Goal: Task Accomplishment & Management: Manage account settings

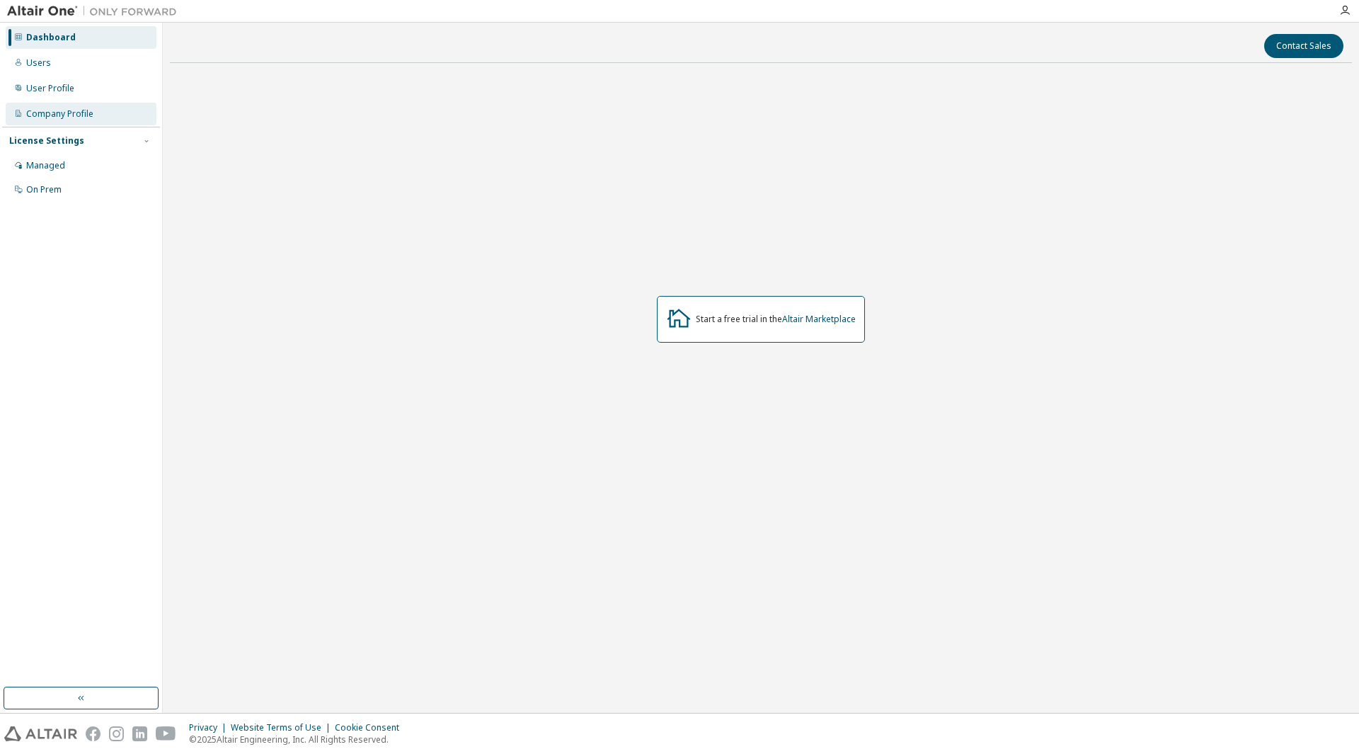
click at [54, 117] on div "Company Profile" at bounding box center [59, 113] width 67 height 11
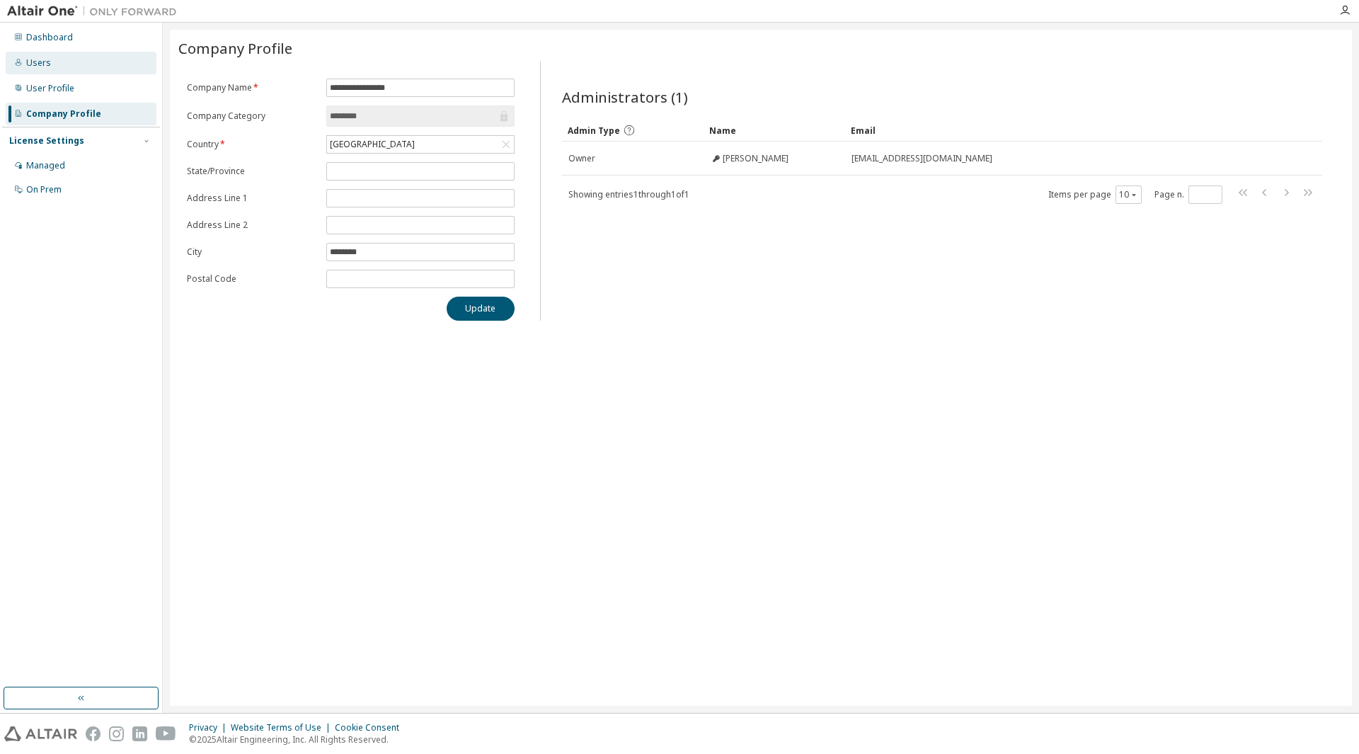
click at [67, 71] on div "Users" at bounding box center [81, 63] width 151 height 23
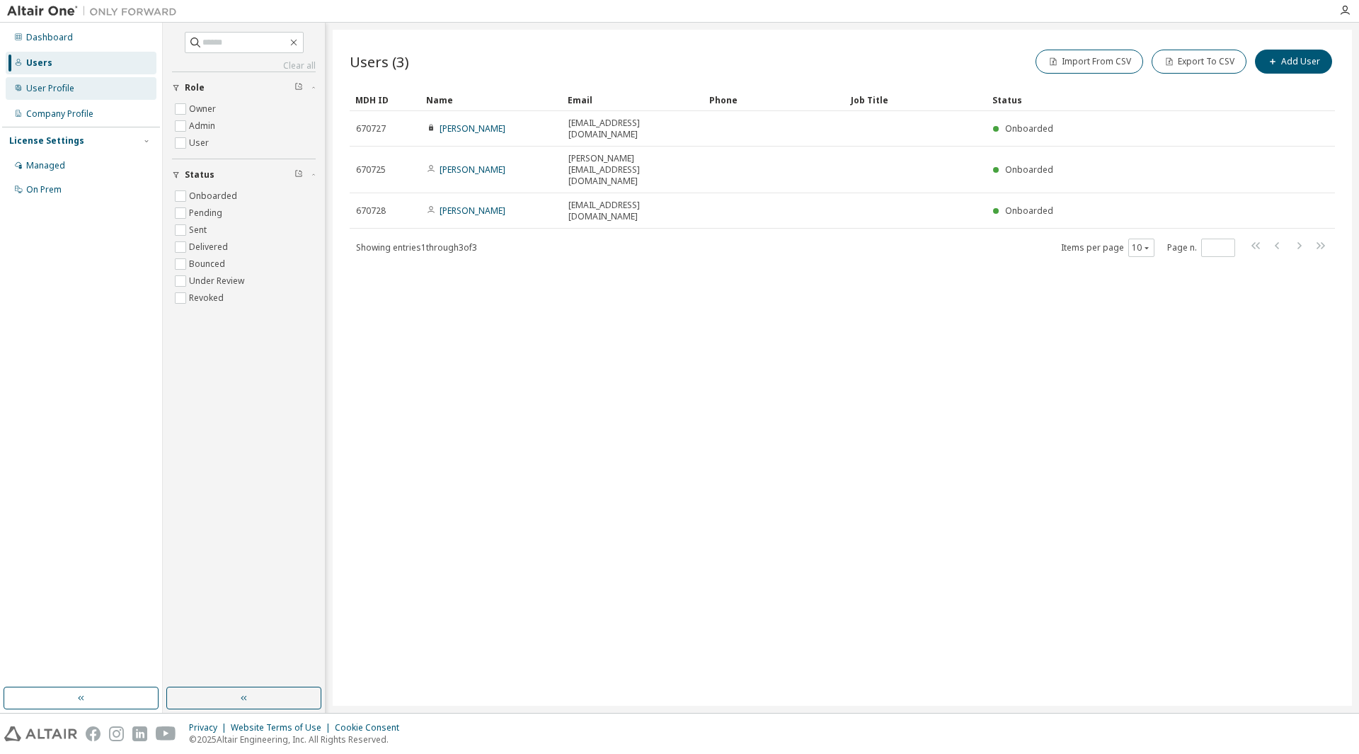
click at [66, 88] on div "User Profile" at bounding box center [50, 88] width 48 height 11
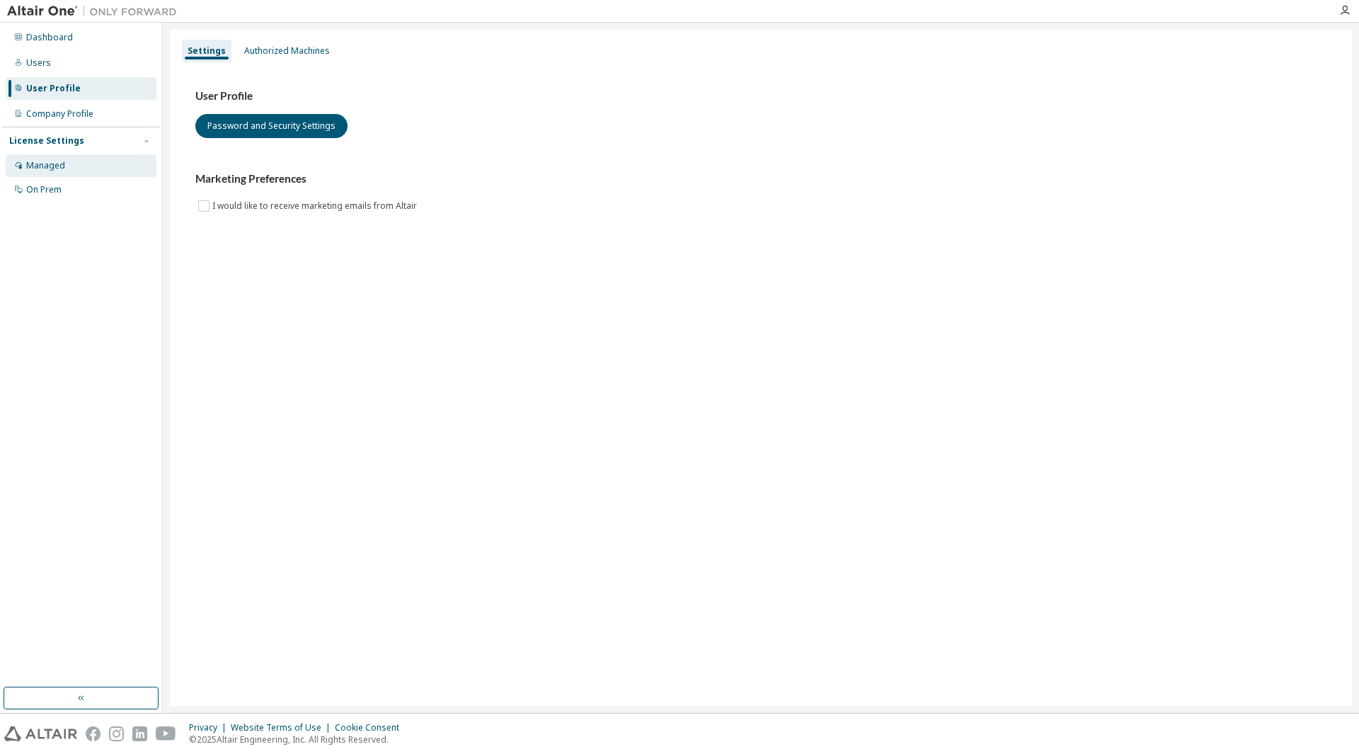
click at [47, 169] on div "Managed" at bounding box center [45, 165] width 39 height 11
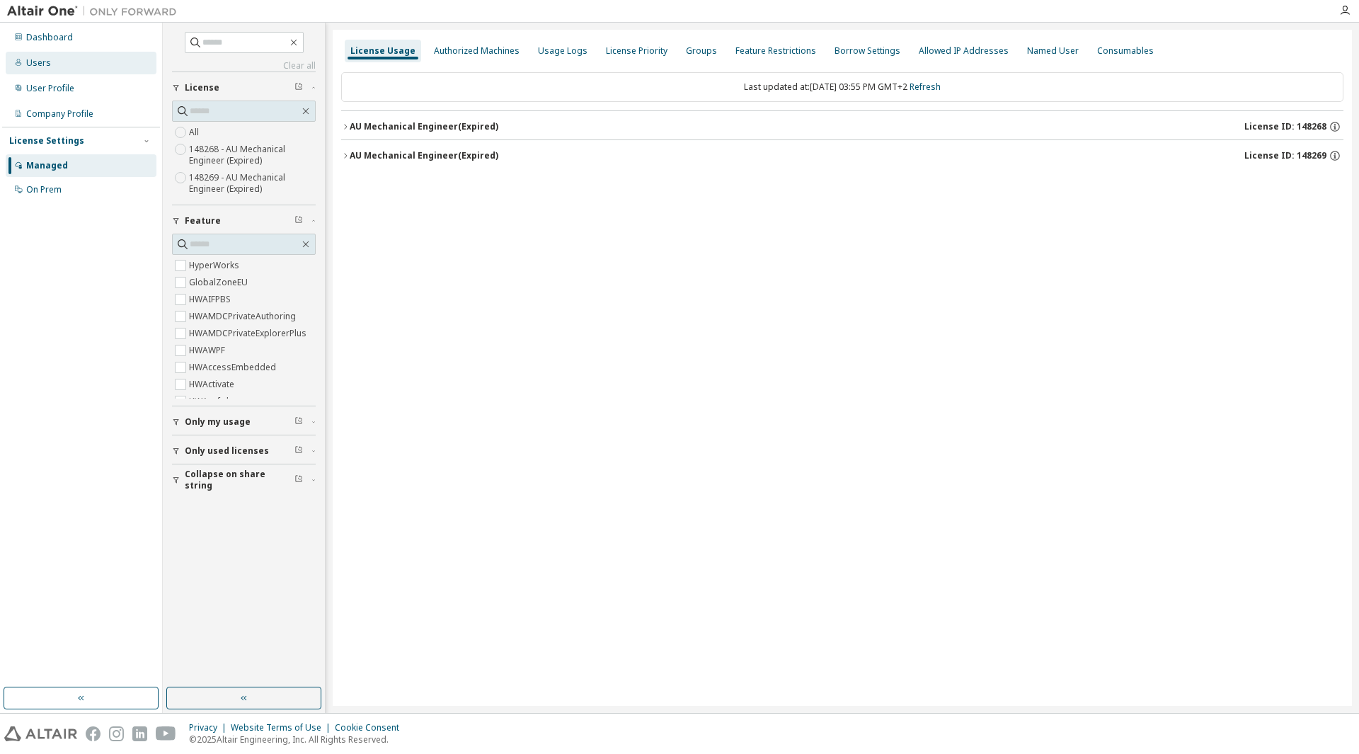
click at [51, 69] on div "Users" at bounding box center [81, 63] width 151 height 23
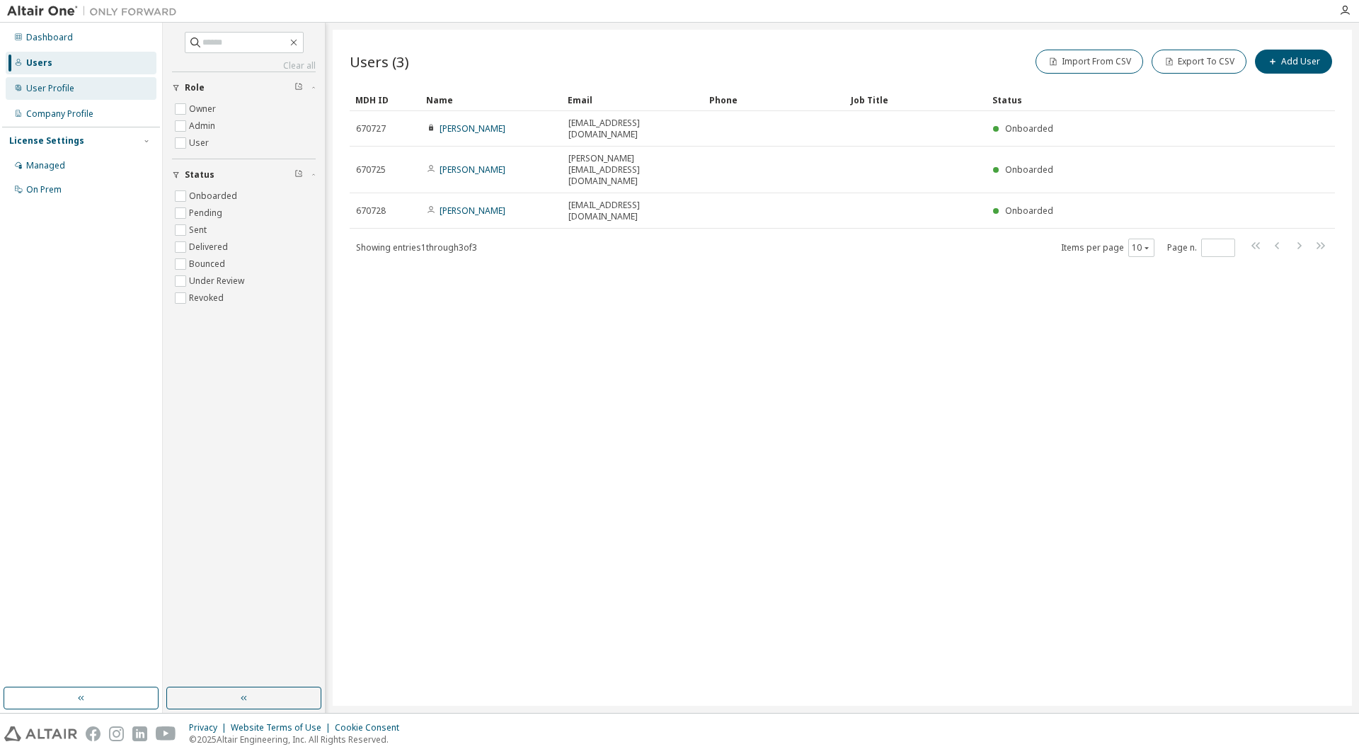
click at [55, 86] on div "User Profile" at bounding box center [50, 88] width 48 height 11
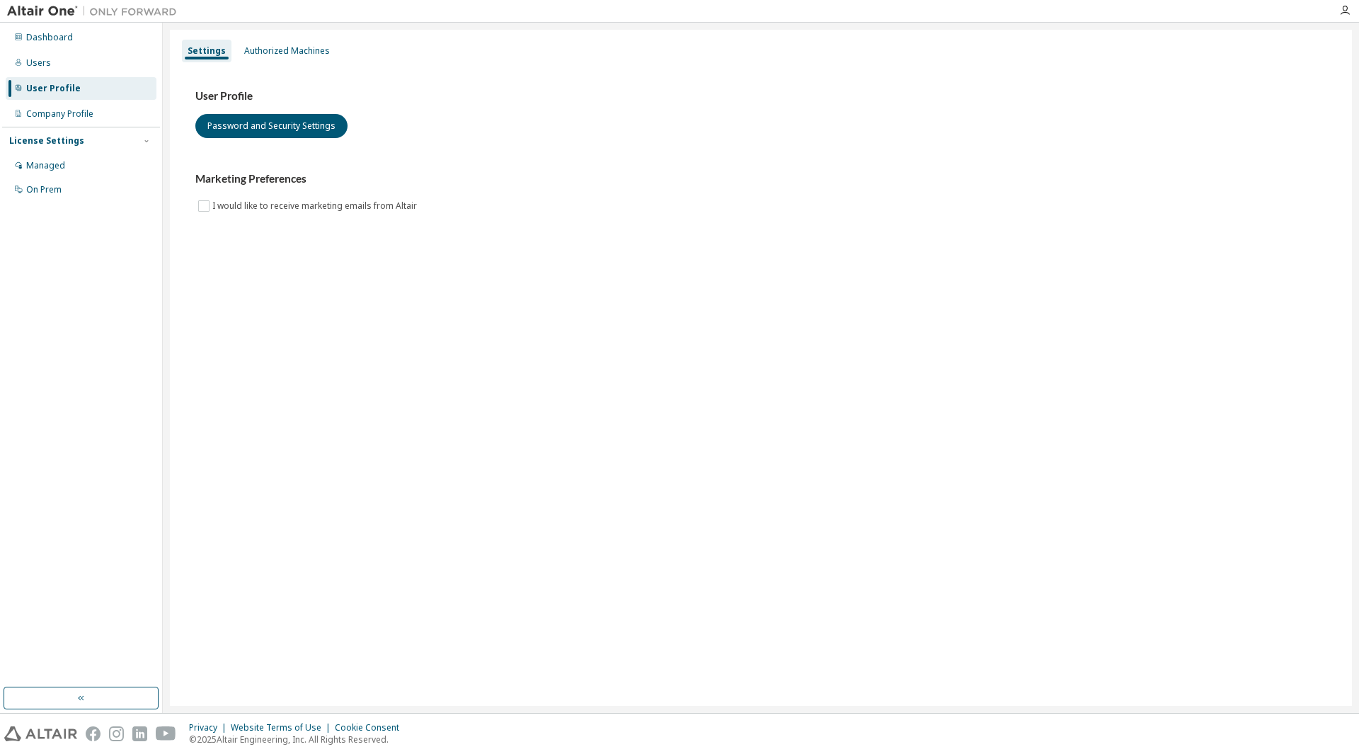
click at [52, 94] on div "User Profile" at bounding box center [81, 88] width 151 height 23
click at [67, 110] on div "Company Profile" at bounding box center [59, 113] width 67 height 11
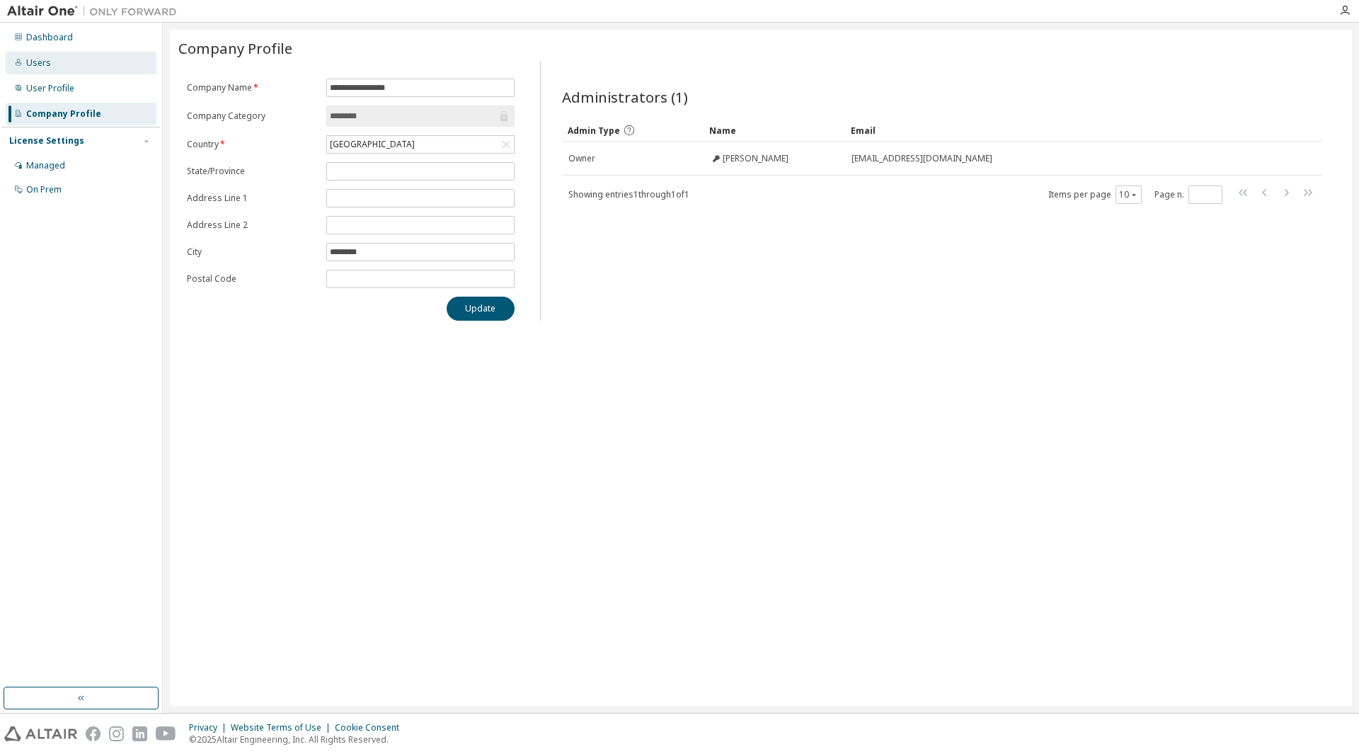
click at [59, 68] on div "Users" at bounding box center [81, 63] width 151 height 23
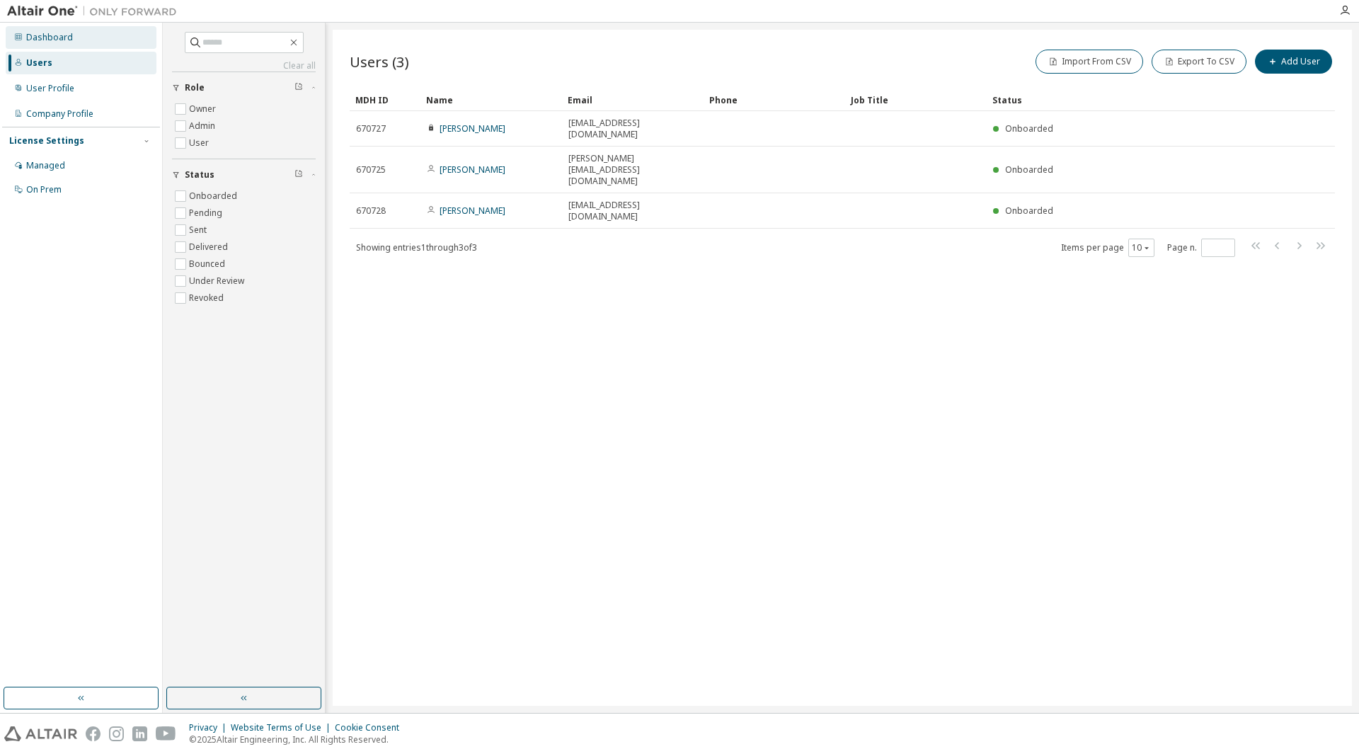
click at [62, 47] on div "Dashboard" at bounding box center [81, 37] width 151 height 23
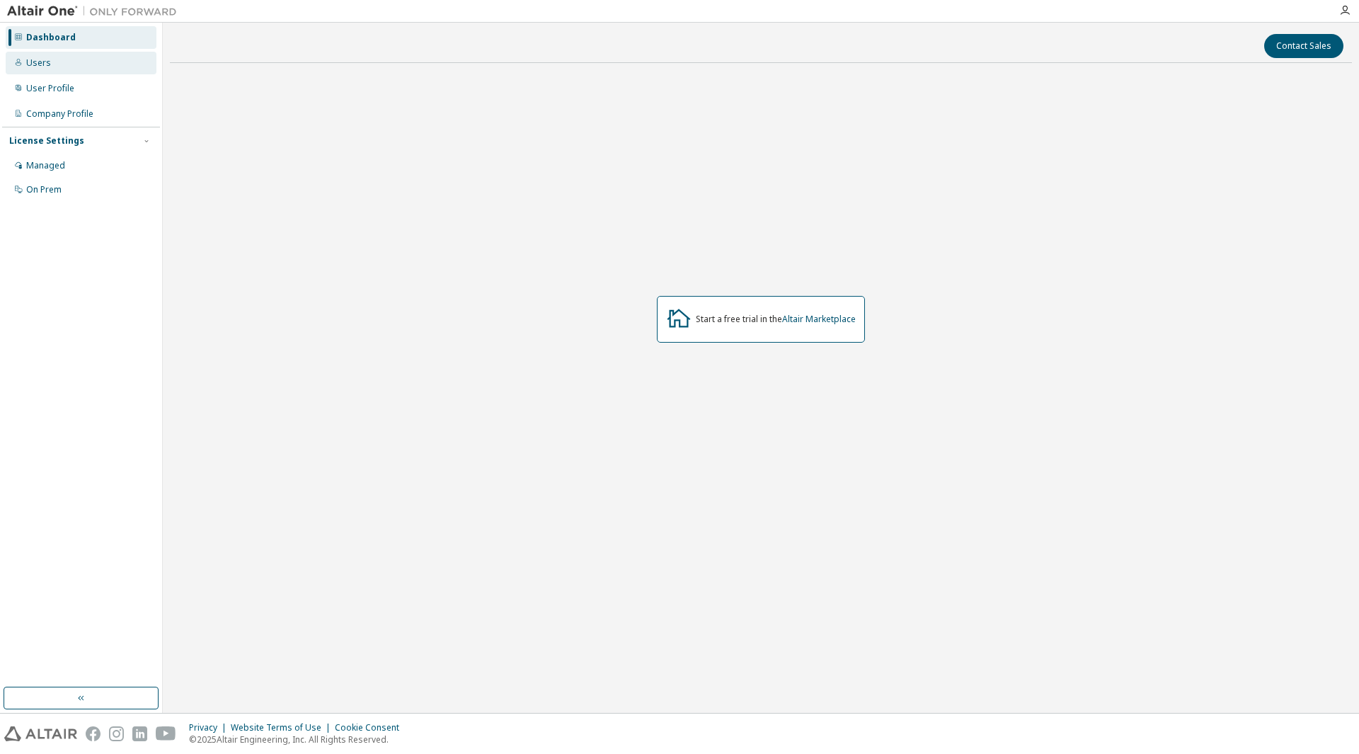
click at [58, 65] on div "Users" at bounding box center [81, 63] width 151 height 23
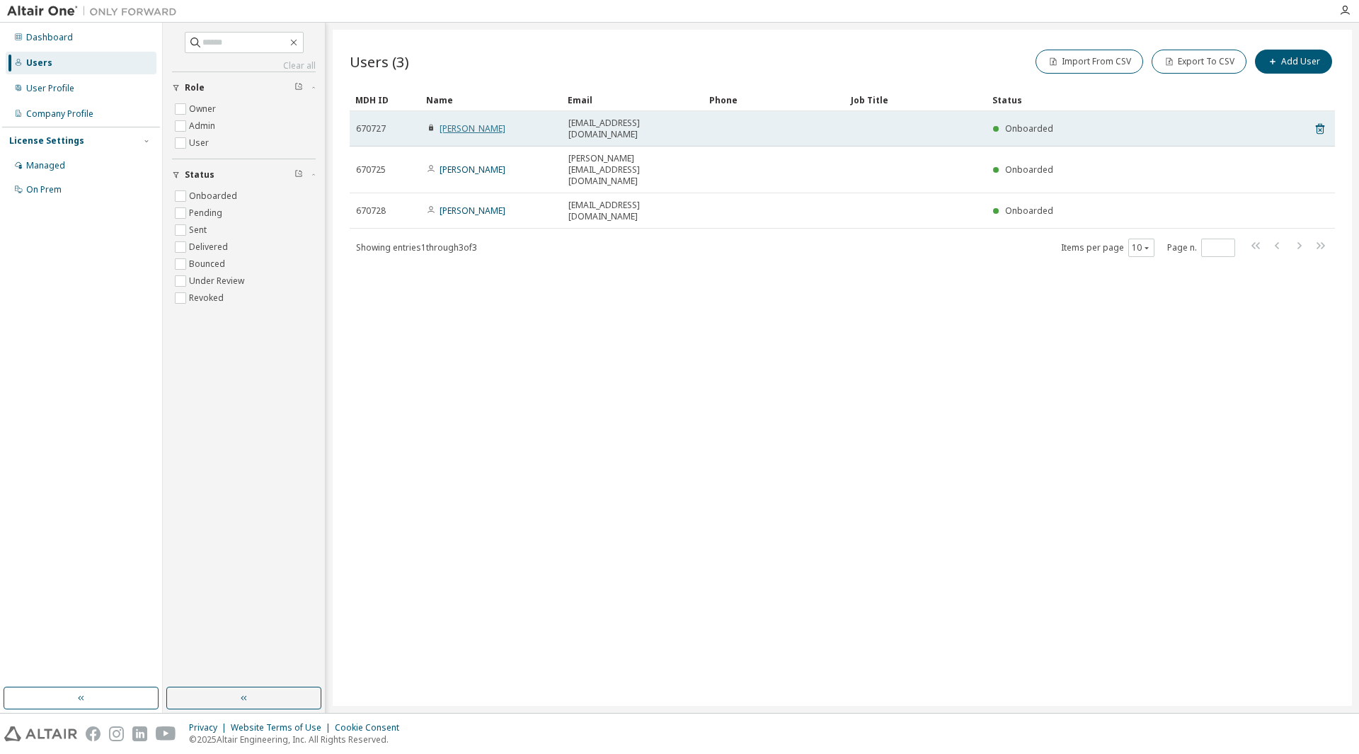
click at [462, 122] on link "[PERSON_NAME]" at bounding box center [473, 128] width 66 height 12
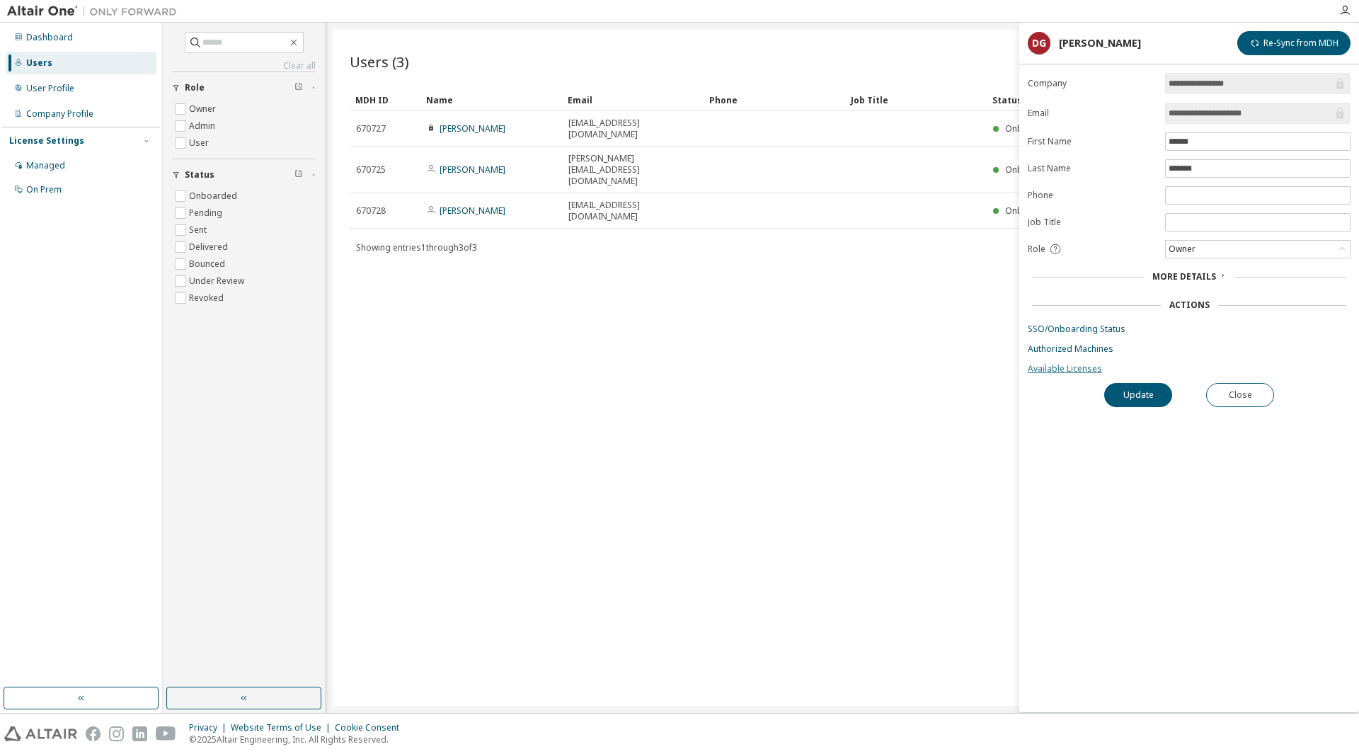
click at [1062, 372] on link "Available Licenses" at bounding box center [1189, 368] width 323 height 11
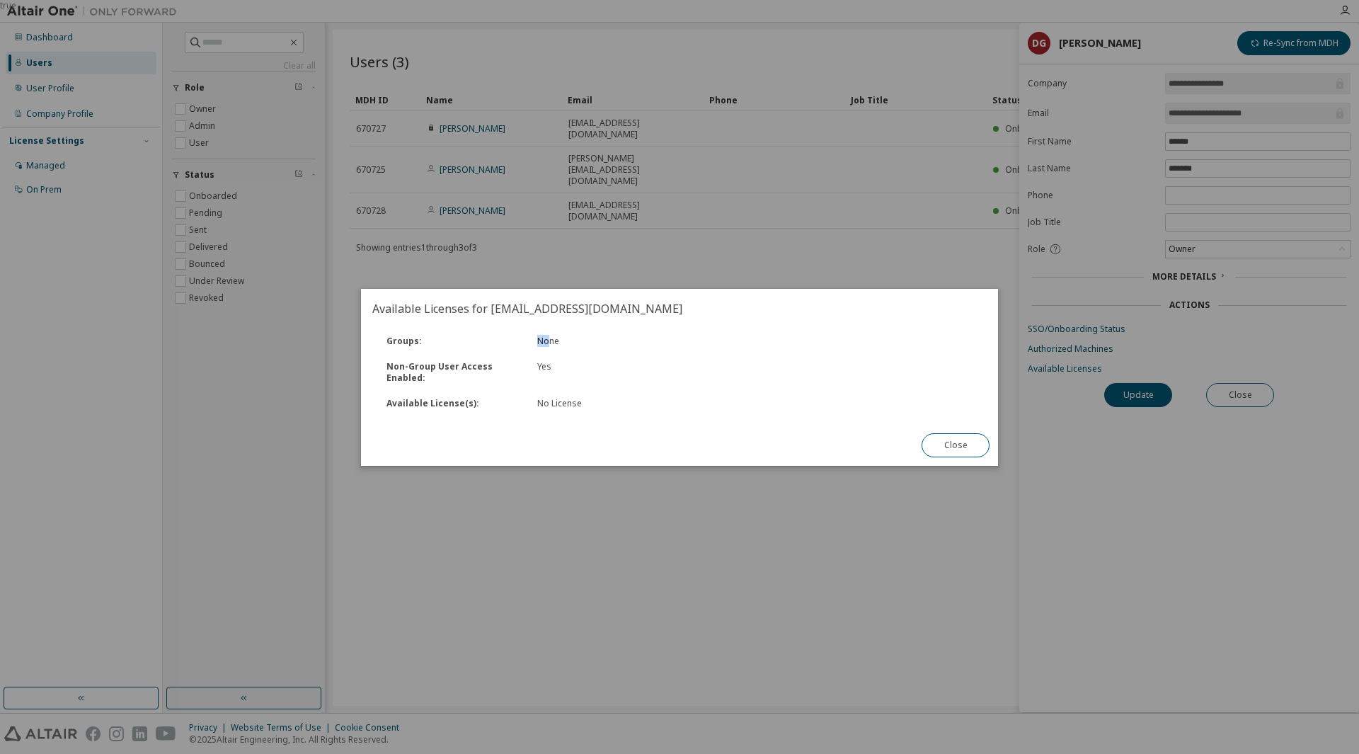
drag, startPoint x: 551, startPoint y: 339, endPoint x: 510, endPoint y: 338, distance: 41.8
click at [512, 338] on div "Groups : None" at bounding box center [679, 340] width 617 height 25
click at [409, 340] on div "Groups :" at bounding box center [453, 341] width 151 height 11
drag, startPoint x: 432, startPoint y: 364, endPoint x: 461, endPoint y: 367, distance: 28.5
click at [454, 365] on div "Non-Group User Access Enabled :" at bounding box center [453, 372] width 151 height 23
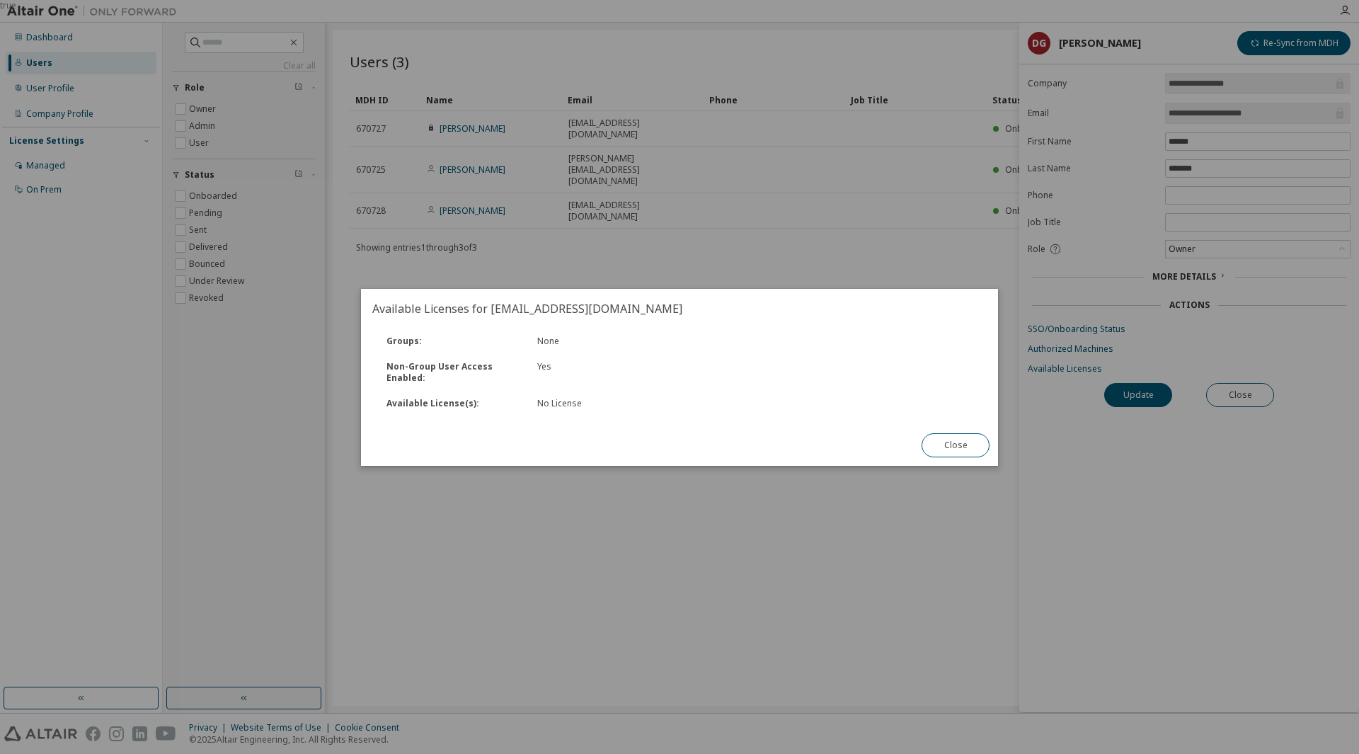
click at [466, 362] on div "Non-Group User Access Enabled :" at bounding box center [453, 372] width 151 height 23
drag, startPoint x: 430, startPoint y: 371, endPoint x: 446, endPoint y: 374, distance: 16.5
click at [432, 371] on div "Non-Group User Access Enabled :" at bounding box center [453, 372] width 151 height 23
click at [457, 365] on div "Non-Group User Access Enabled :" at bounding box center [453, 372] width 151 height 23
drag, startPoint x: 411, startPoint y: 401, endPoint x: 440, endPoint y: 403, distance: 29.1
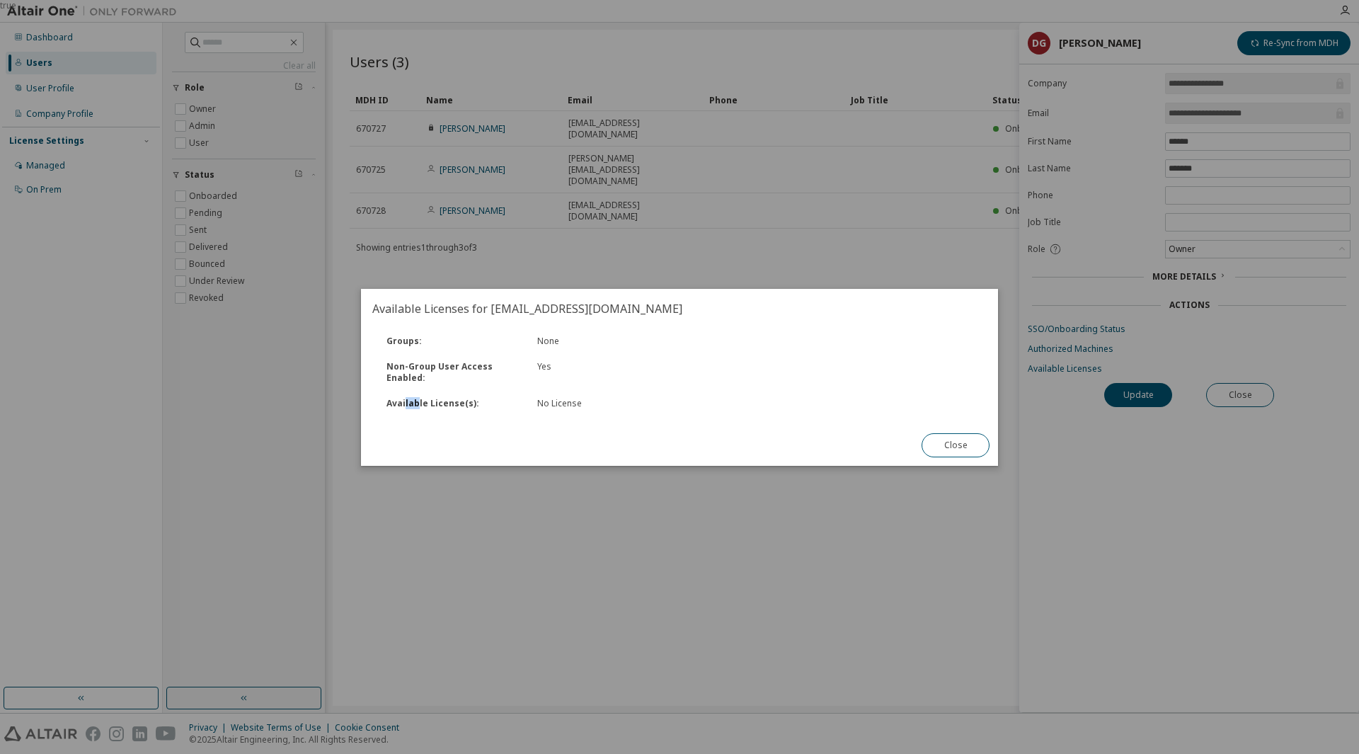
click at [423, 401] on div "Available License(s) :" at bounding box center [453, 403] width 151 height 11
drag, startPoint x: 538, startPoint y: 402, endPoint x: 718, endPoint y: 435, distance: 182.7
click at [541, 402] on div "No License" at bounding box center [642, 403] width 210 height 11
click at [928, 442] on button "Close" at bounding box center [956, 445] width 68 height 24
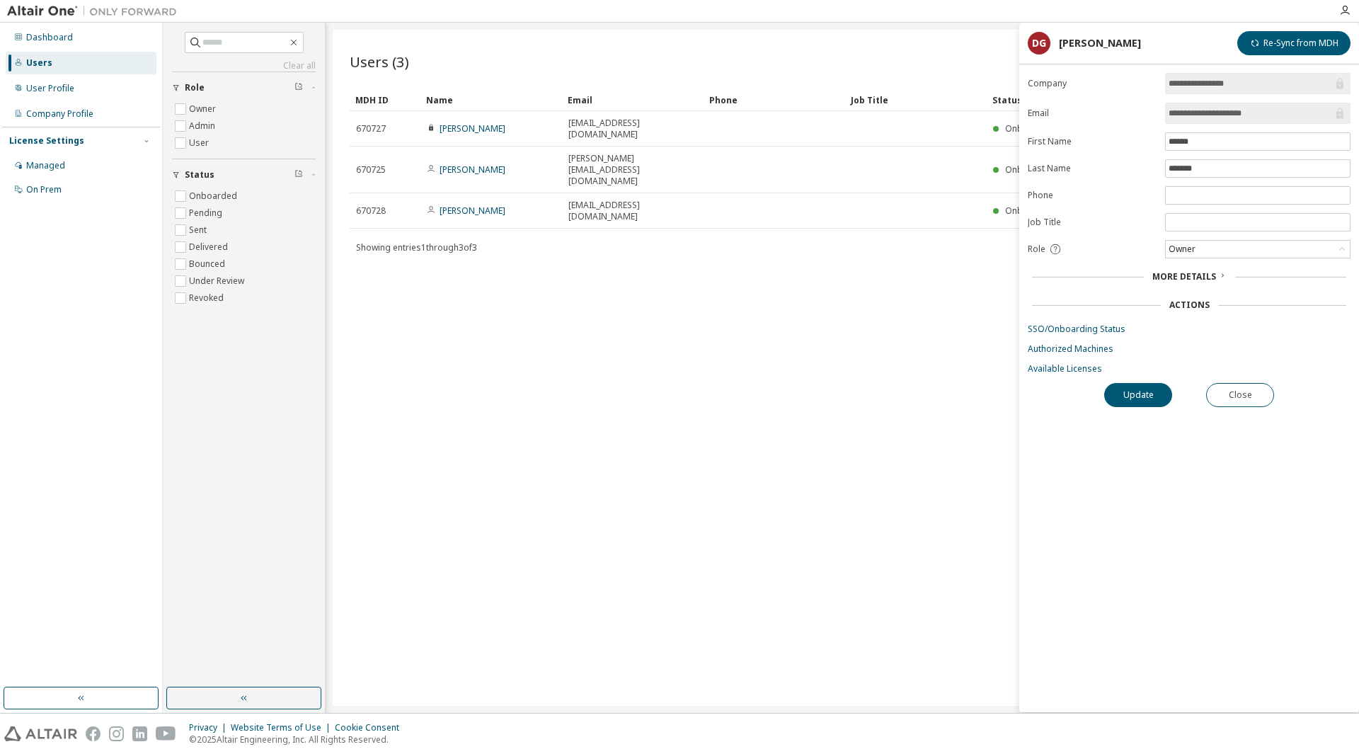
click at [945, 423] on div "Users (3) Import From CSV Export To CSV Add User Clear Load Save Save As Field …" at bounding box center [842, 368] width 1019 height 676
click at [1309, 45] on button "Re-Sync from MDH" at bounding box center [1293, 43] width 113 height 24
click at [1143, 384] on button "Update" at bounding box center [1138, 395] width 68 height 24
click at [1067, 368] on link "Available Licenses" at bounding box center [1189, 368] width 323 height 11
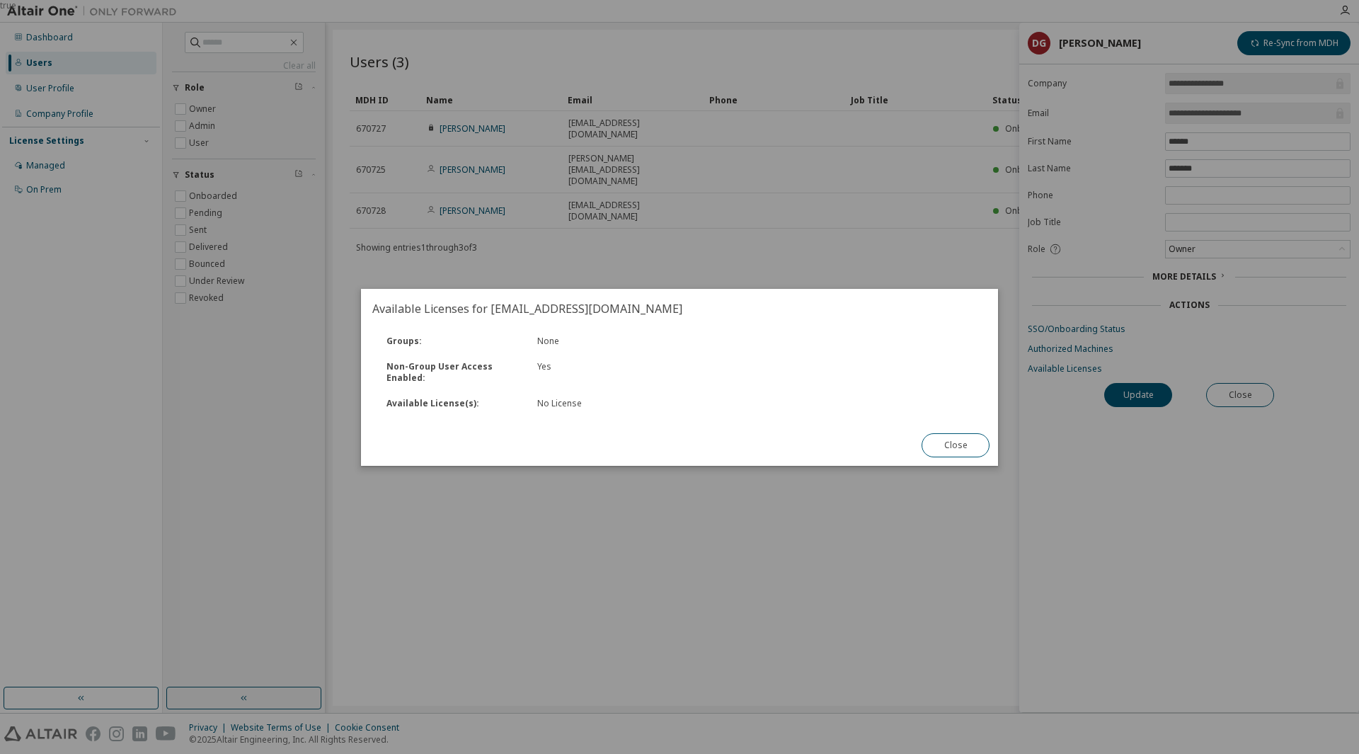
click at [958, 445] on button "Close" at bounding box center [956, 445] width 68 height 24
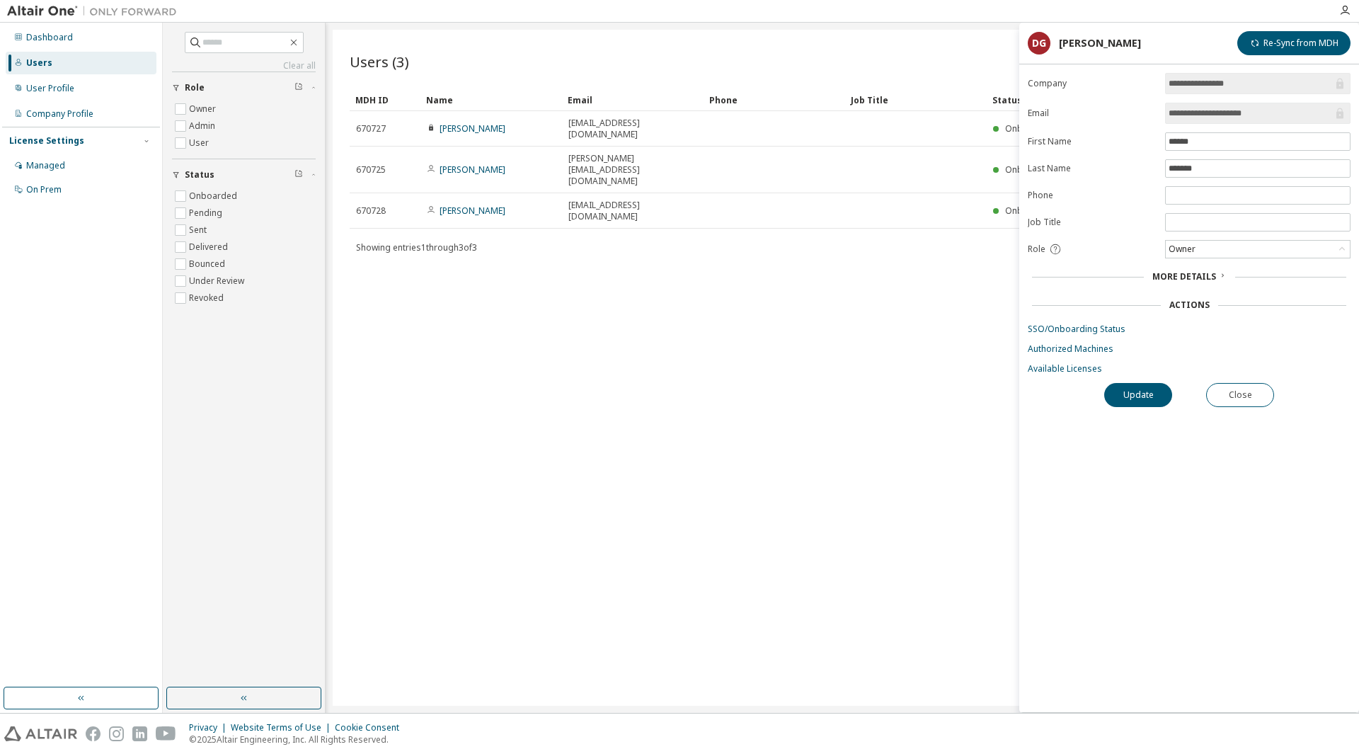
click at [760, 374] on div "Users (3) Import From CSV Export To CSV Add User Clear Load Save Save As Field …" at bounding box center [842, 368] width 1019 height 676
click at [1219, 277] on icon at bounding box center [1222, 275] width 8 height 8
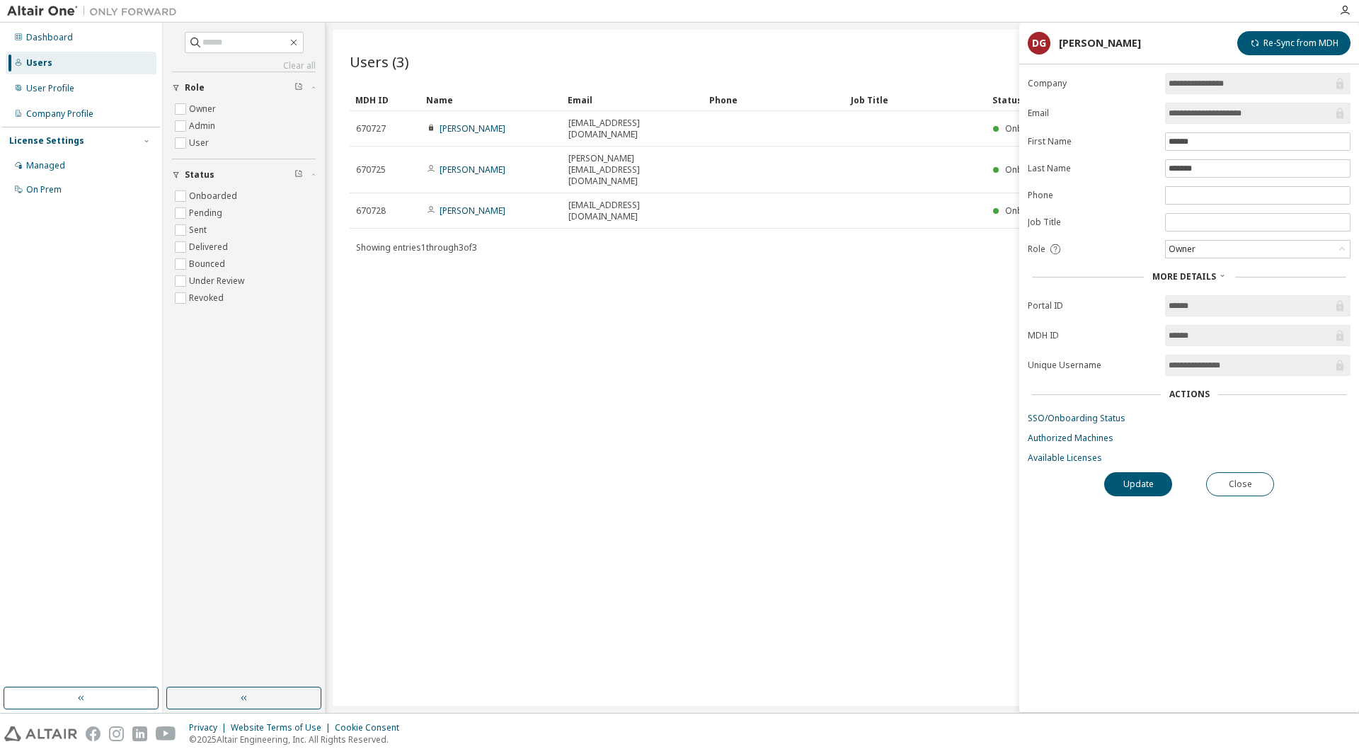
drag, startPoint x: 1245, startPoint y: 362, endPoint x: 1196, endPoint y: 362, distance: 49.5
click at [1196, 362] on input "**********" at bounding box center [1251, 365] width 164 height 14
click at [1191, 363] on input "**********" at bounding box center [1251, 365] width 164 height 14
drag, startPoint x: 1198, startPoint y: 305, endPoint x: 1142, endPoint y: 309, distance: 56.7
click at [1168, 307] on span "******" at bounding box center [1257, 305] width 185 height 21
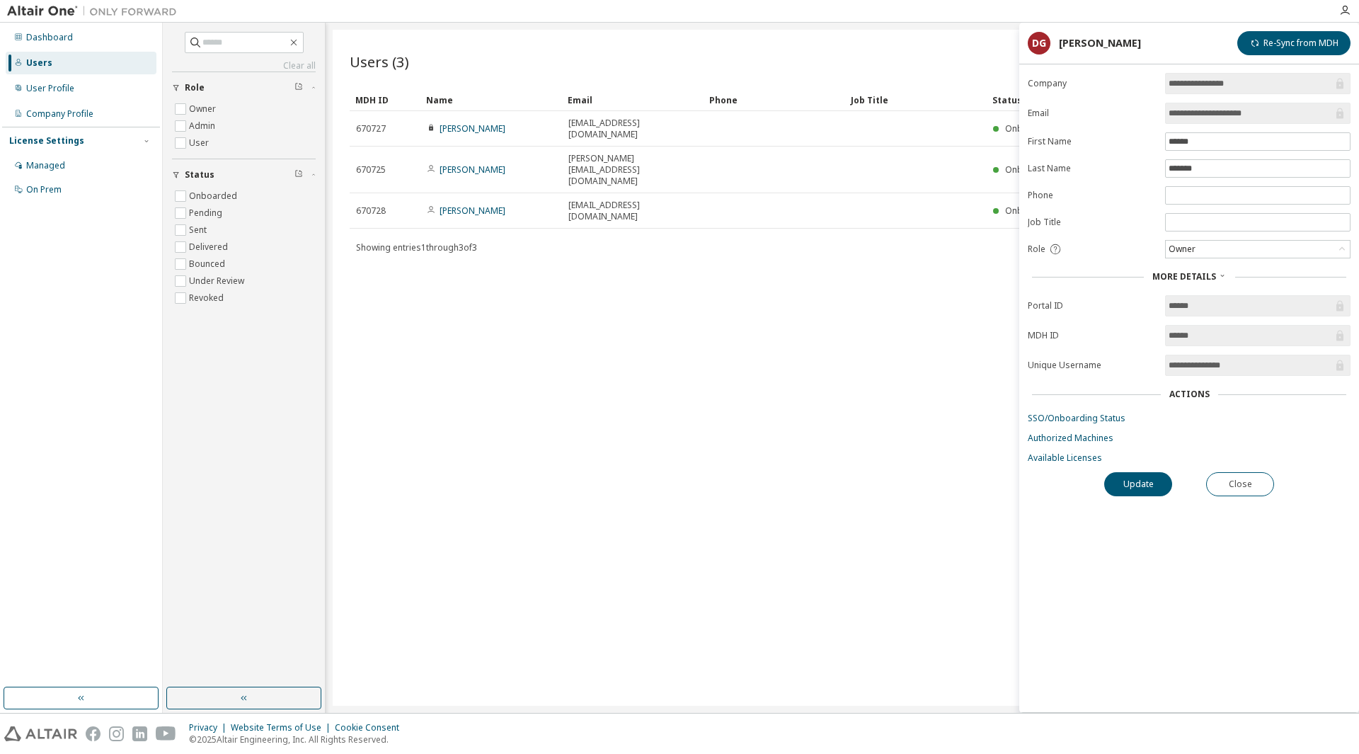
click at [722, 240] on div "Users (3) Import From CSV Export To CSV Add User Clear Load Save Save As Field …" at bounding box center [842, 368] width 1019 height 676
click at [1346, 10] on icon "button" at bounding box center [1344, 10] width 11 height 11
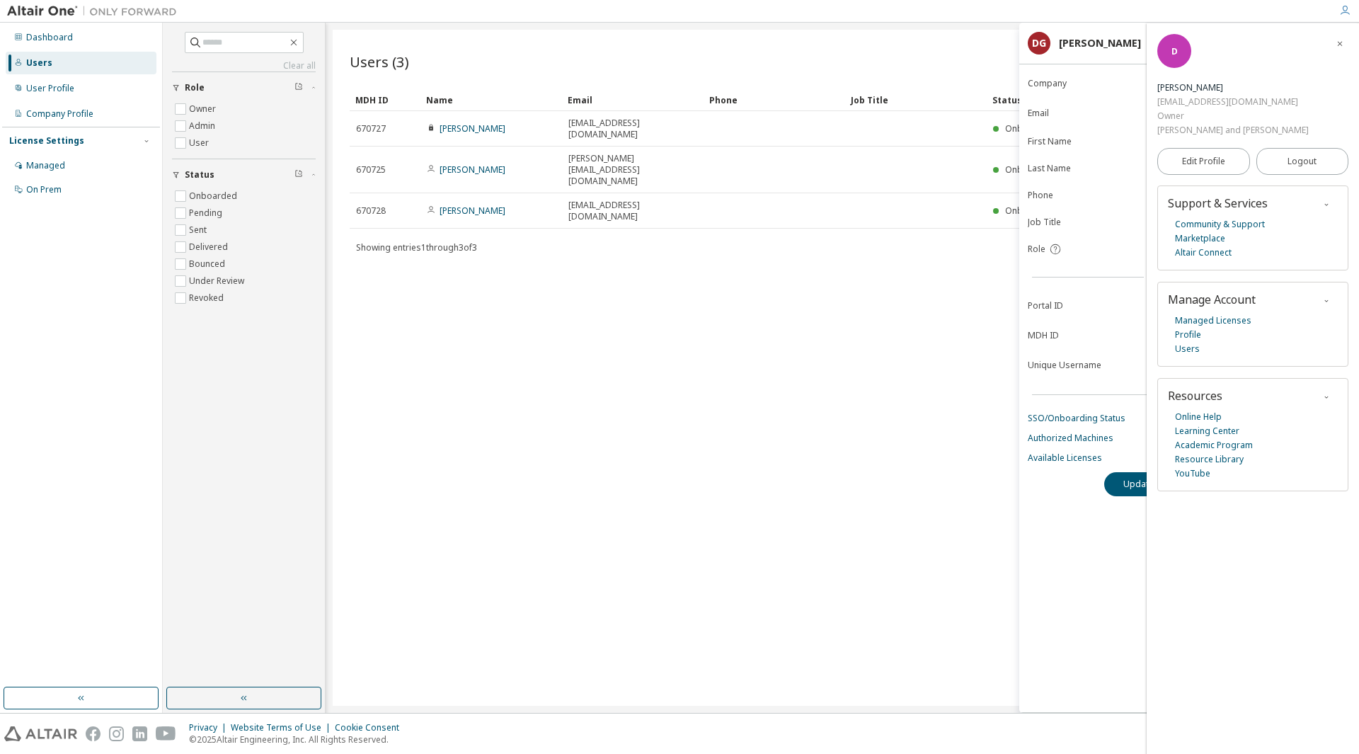
click at [744, 360] on div "Users (3) Import From CSV Export To CSV Add User Clear Load Save Save As Field …" at bounding box center [842, 368] width 1019 height 676
click at [639, 296] on div "Users (3) Import From CSV Export To CSV Add User Clear Load Save Save As Field …" at bounding box center [842, 368] width 1019 height 676
